Goal: Information Seeking & Learning: Learn about a topic

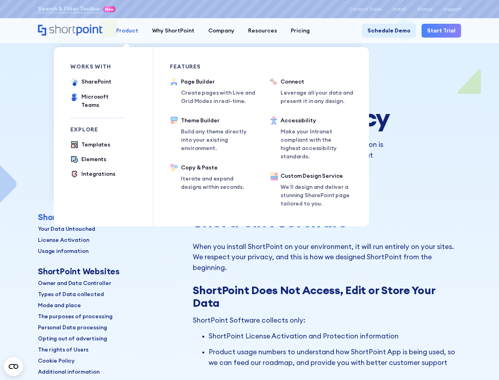
click at [126, 30] on div "Product" at bounding box center [127, 30] width 22 height 8
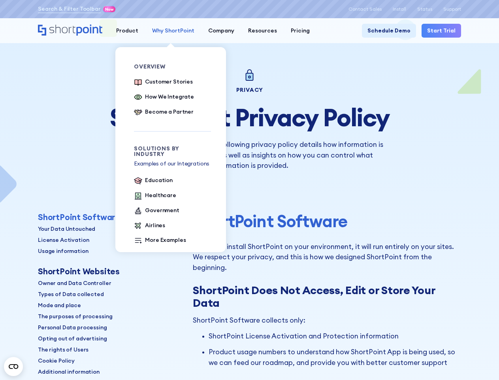
click at [170, 30] on div "Why ShortPoint" at bounding box center [173, 30] width 42 height 8
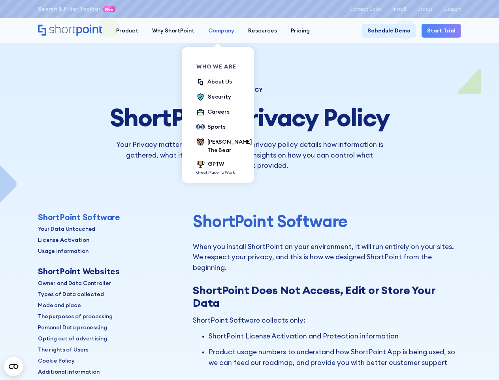
click at [217, 30] on div "Company" at bounding box center [221, 30] width 26 height 8
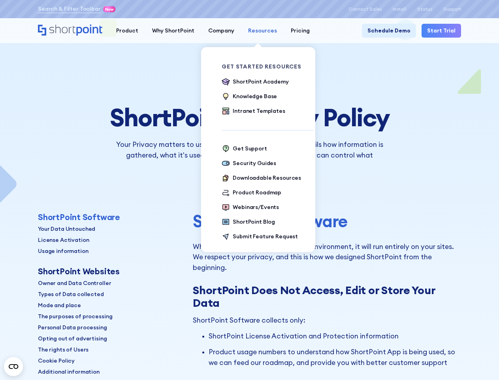
click at [258, 30] on div "Resources" at bounding box center [262, 30] width 29 height 8
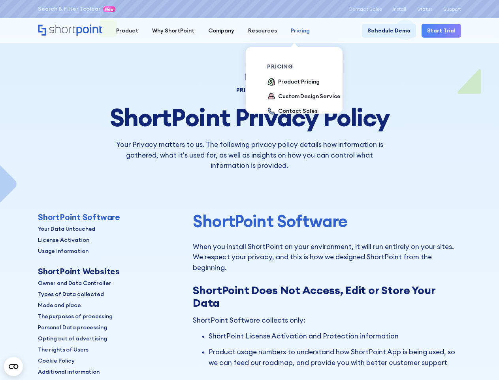
click at [294, 30] on div "Pricing" at bounding box center [300, 30] width 19 height 8
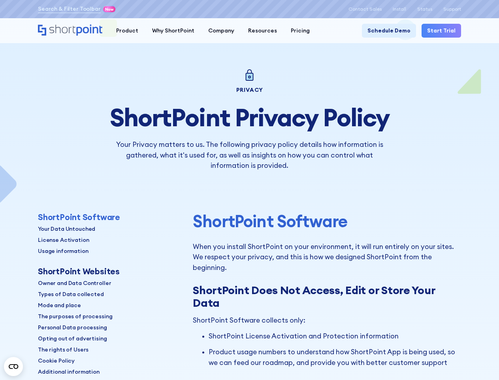
click at [77, 217] on div "ShortPoint Software" at bounding box center [79, 217] width 82 height 10
click at [66, 229] on div "ShortPoint Software Your Data Untouched License Activation Usage information" at bounding box center [91, 233] width 106 height 43
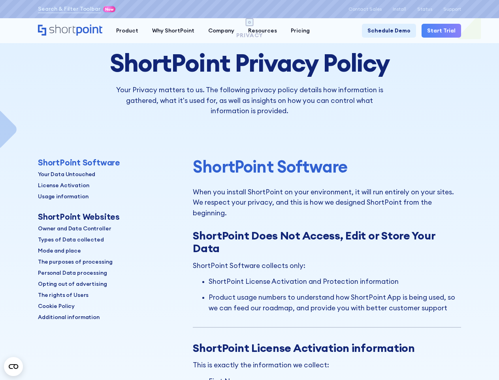
click at [62, 240] on p "Types of Data collected" at bounding box center [71, 239] width 66 height 8
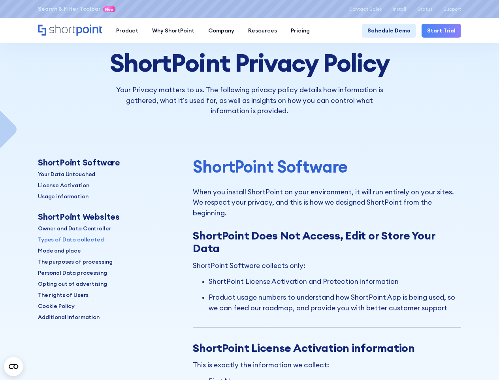
click at [62, 313] on p "Additional information" at bounding box center [69, 317] width 62 height 8
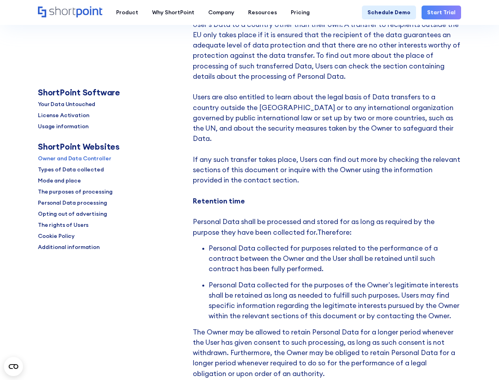
scroll to position [5345, 0]
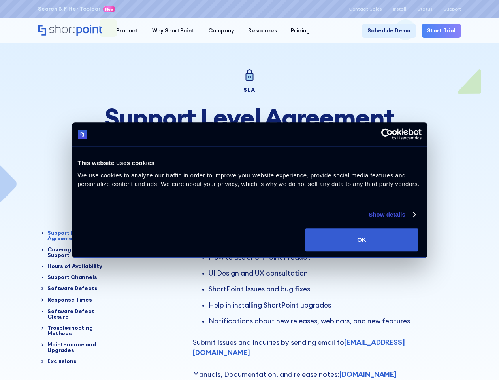
click at [369, 219] on link "Show details" at bounding box center [392, 214] width 47 height 9
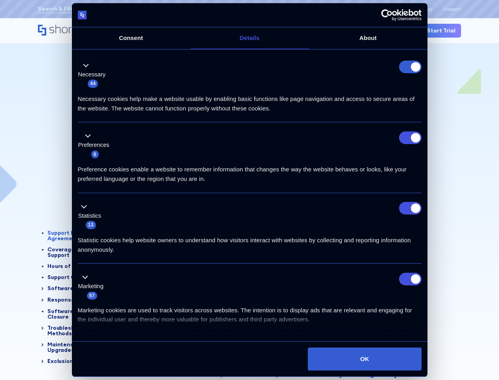
click at [422, 88] on div "Necessary 44" at bounding box center [250, 74] width 344 height 28
click at [126, 30] on div "Product" at bounding box center [127, 30] width 22 height 8
click at [170, 30] on div "Why ShortPoint" at bounding box center [173, 30] width 42 height 8
click at [217, 30] on div "Company" at bounding box center [221, 30] width 26 height 8
click at [258, 30] on div "Resources" at bounding box center [262, 30] width 29 height 8
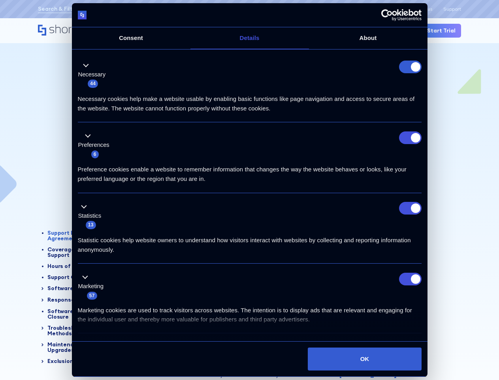
click at [294, 30] on div "Pricing" at bounding box center [300, 30] width 19 height 8
click at [91, 254] on div "Statistic cookies help website owners to understand how visitors interact with …" at bounding box center [250, 241] width 344 height 25
